Goal: Information Seeking & Learning: Learn about a topic

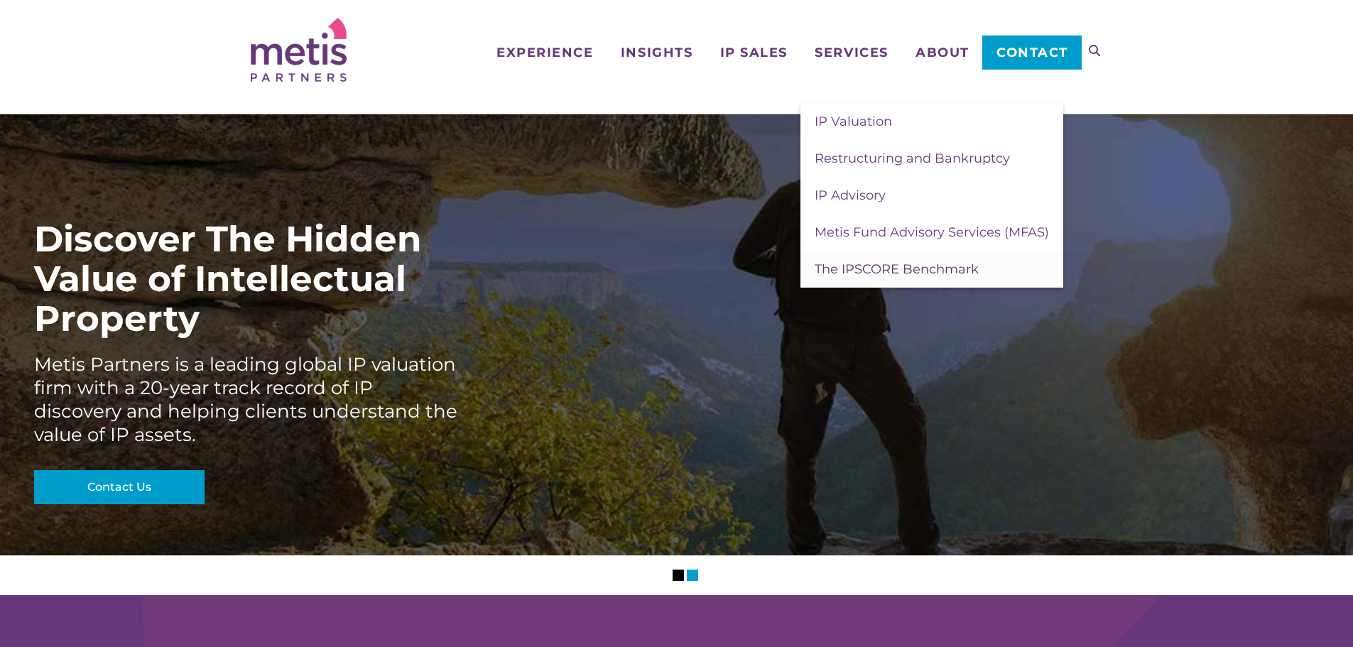
click at [875, 272] on span "The IPSCORE Benchmark" at bounding box center [896, 269] width 164 height 16
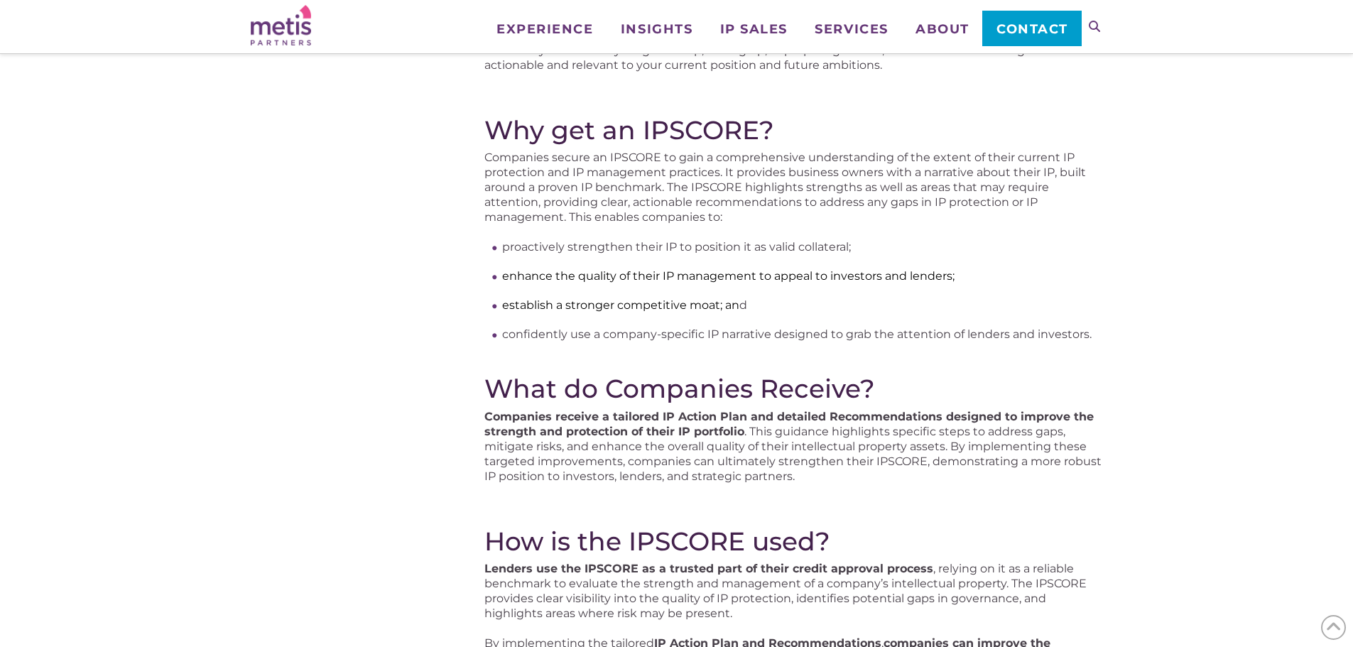
scroll to position [639, 0]
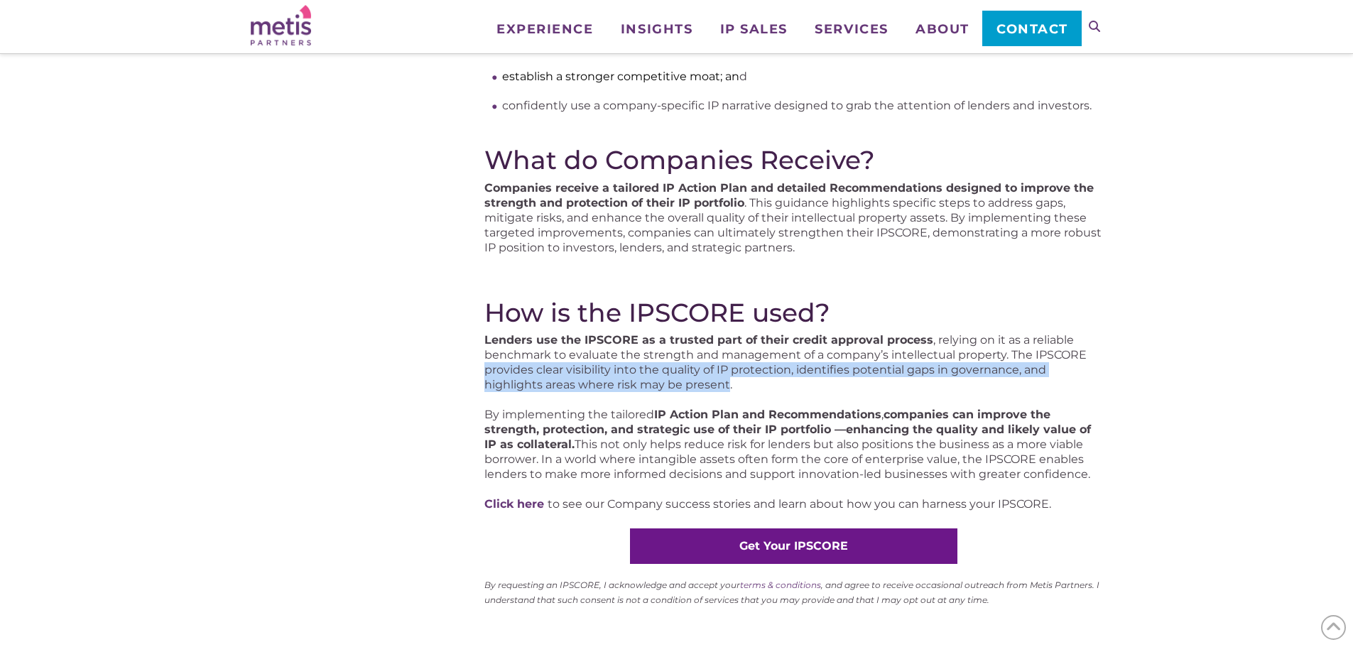
drag, startPoint x: 728, startPoint y: 383, endPoint x: 471, endPoint y: 376, distance: 257.1
click at [471, 376] on div "What is an IPSCORE? The IPSCORE is a strategic assessment that measures the str…" at bounding box center [677, 144] width 852 height 1176
copy p "provides clear visibility into the quality of IP protection, identifies potenti…"
click at [868, 378] on p "Lenders use the IPSCORE as a trusted part of their credit approval process , re…" at bounding box center [793, 362] width 618 height 60
drag, startPoint x: 758, startPoint y: 391, endPoint x: 469, endPoint y: 368, distance: 290.6
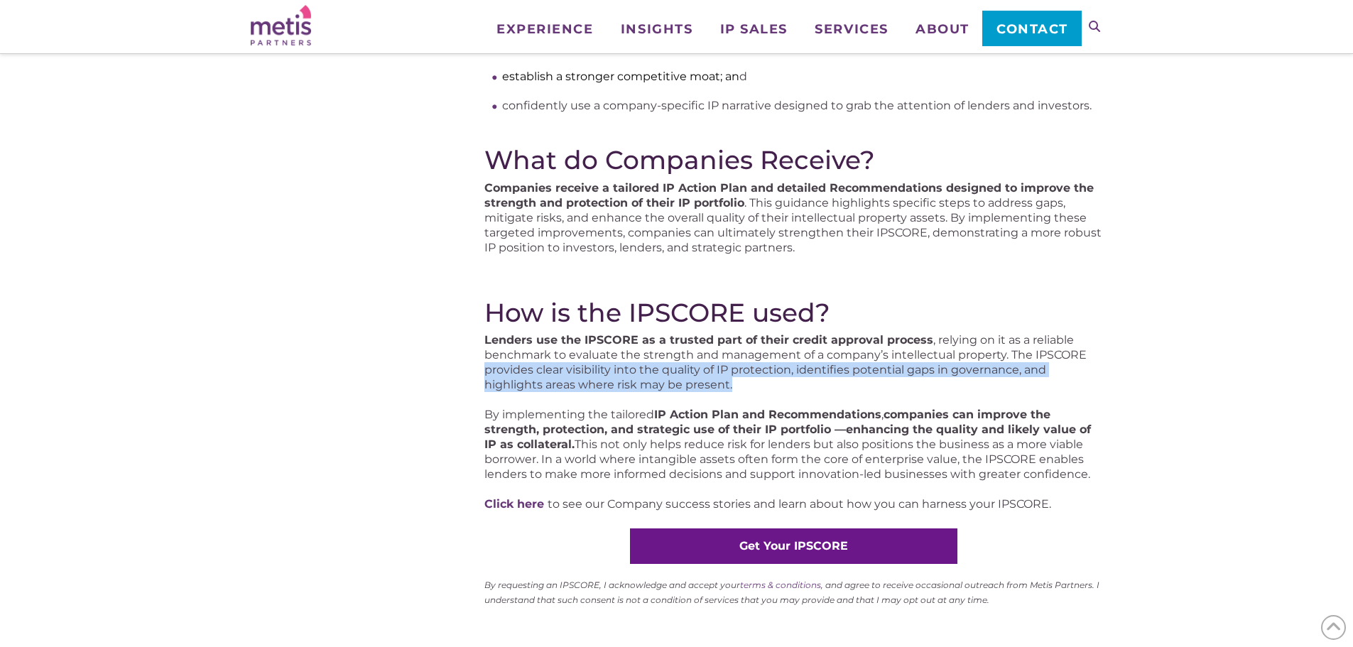
click at [469, 368] on div "What is an IPSCORE? The IPSCORE is a strategic assessment that measures the str…" at bounding box center [677, 144] width 852 height 1176
copy p "provides clear visibility into the quality of IP protection, identifies potenti…"
click at [528, 435] on strong "companies can improve the strength, protection, and strategic use of their IP p…" at bounding box center [787, 429] width 606 height 43
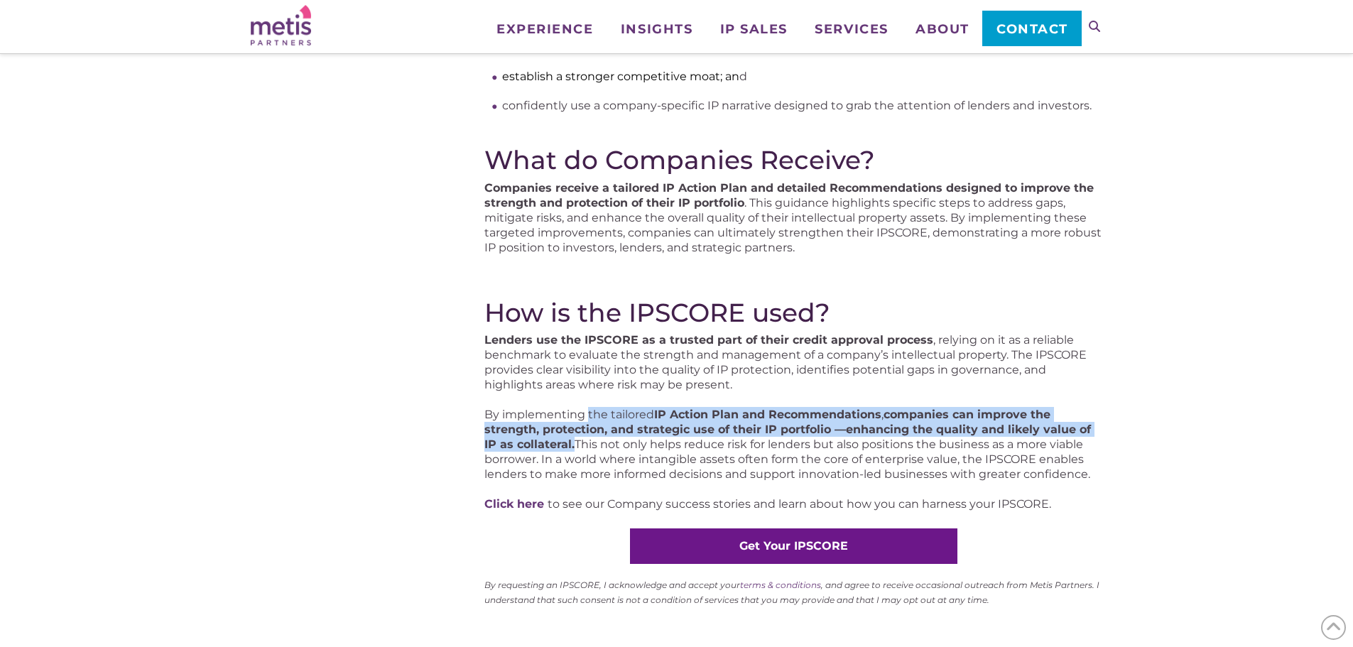
drag, startPoint x: 589, startPoint y: 413, endPoint x: 559, endPoint y: 440, distance: 40.2
click at [559, 440] on p "By implementing the tailored IP Action Plan and Recommendations , companies can…" at bounding box center [793, 444] width 618 height 75
copy p "the tailored IP Action Plan and Recommendations , companies can improve the str…"
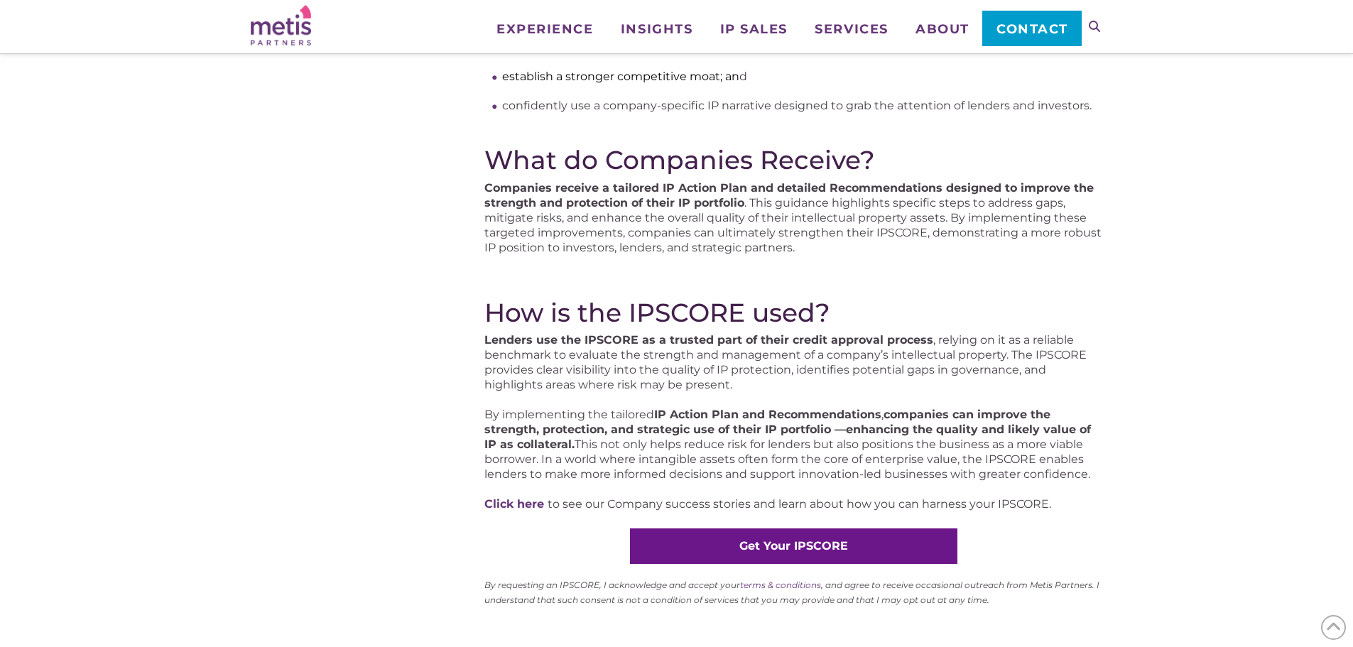
drag, startPoint x: 1015, startPoint y: 270, endPoint x: 635, endPoint y: 263, distance: 380.6
click at [1015, 270] on div "What is an IPSCORE? The IPSCORE is a strategic assessment that measures the str…" at bounding box center [793, 128] width 618 height 966
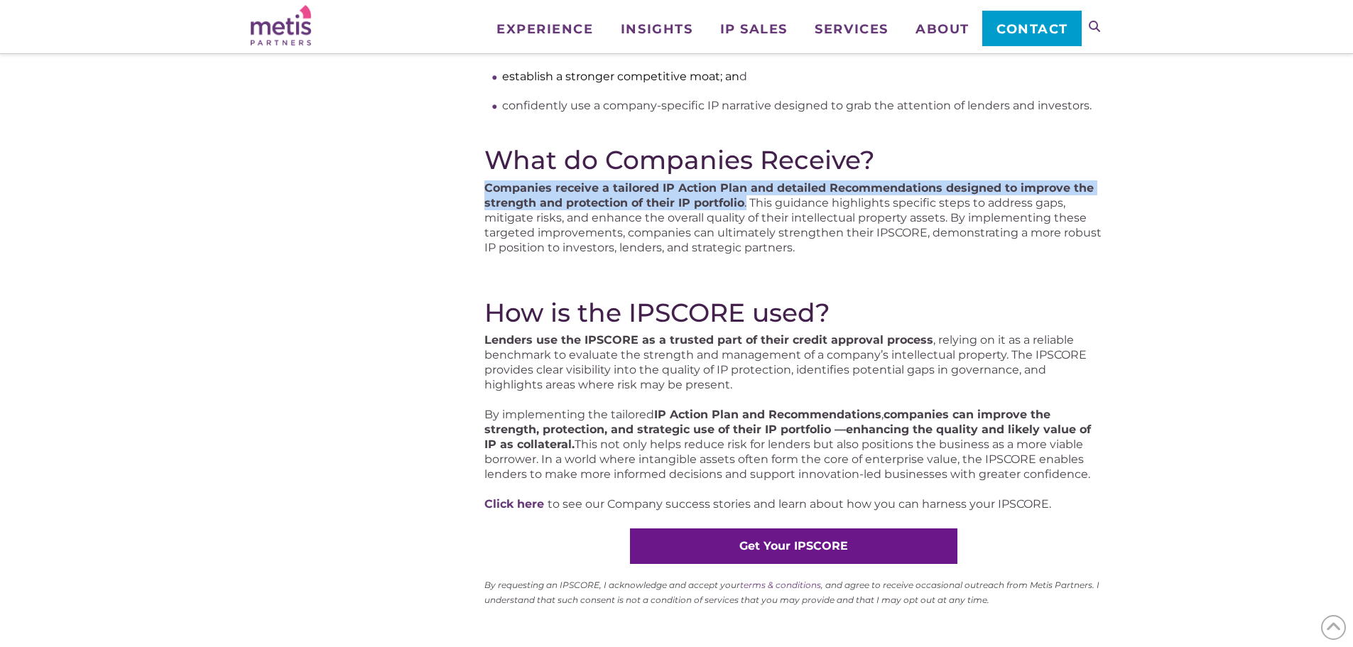
drag, startPoint x: 480, startPoint y: 184, endPoint x: 747, endPoint y: 207, distance: 267.9
click at [747, 207] on div "What is an IPSCORE? The IPSCORE is a strategic assessment that measures the str…" at bounding box center [677, 144] width 852 height 1176
copy p "Companies receive a tailored IP Action Plan and detailed Recommendations design…"
